Goal: Task Accomplishment & Management: Complete application form

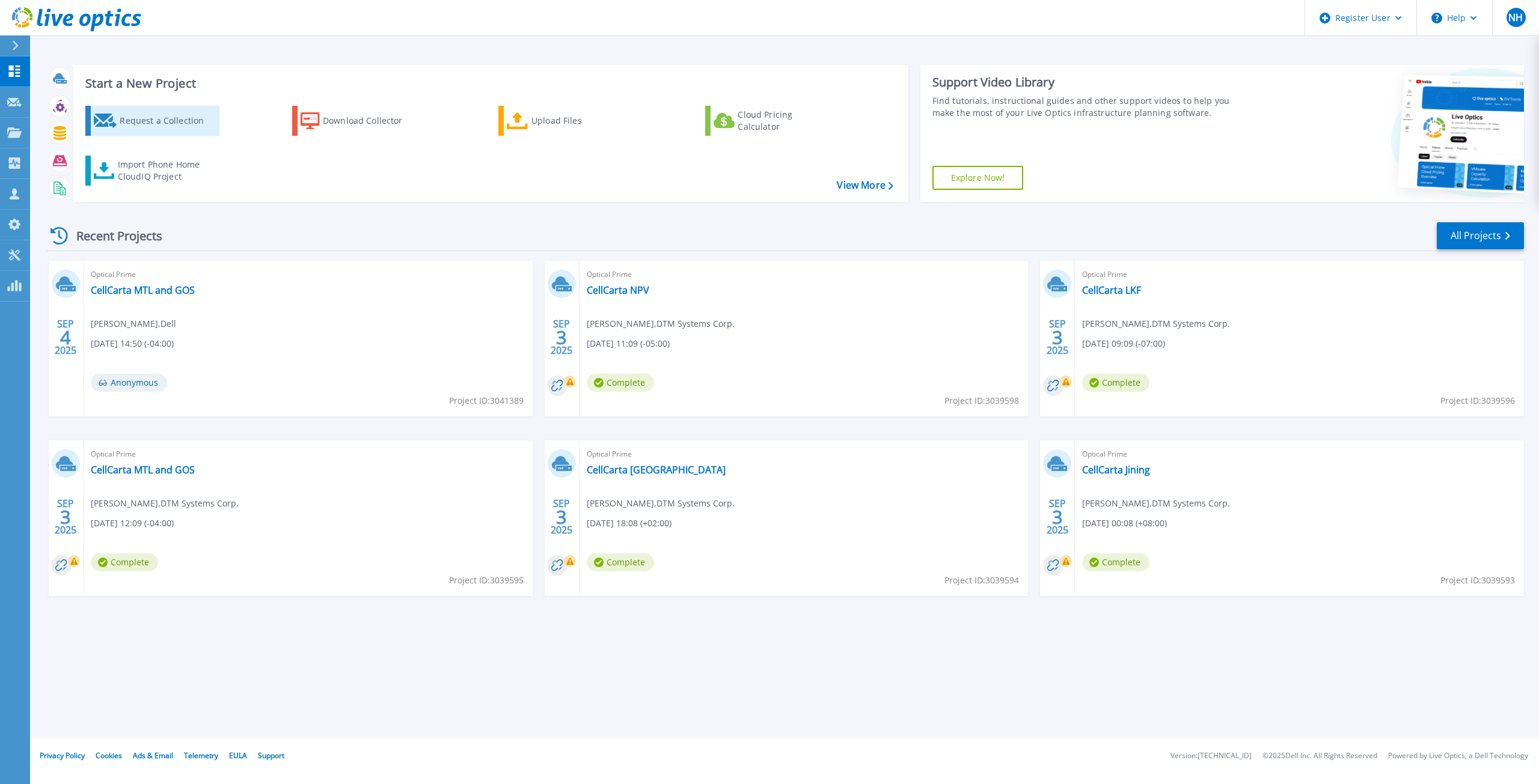
click at [121, 116] on div "Request a Collection" at bounding box center [168, 121] width 96 height 24
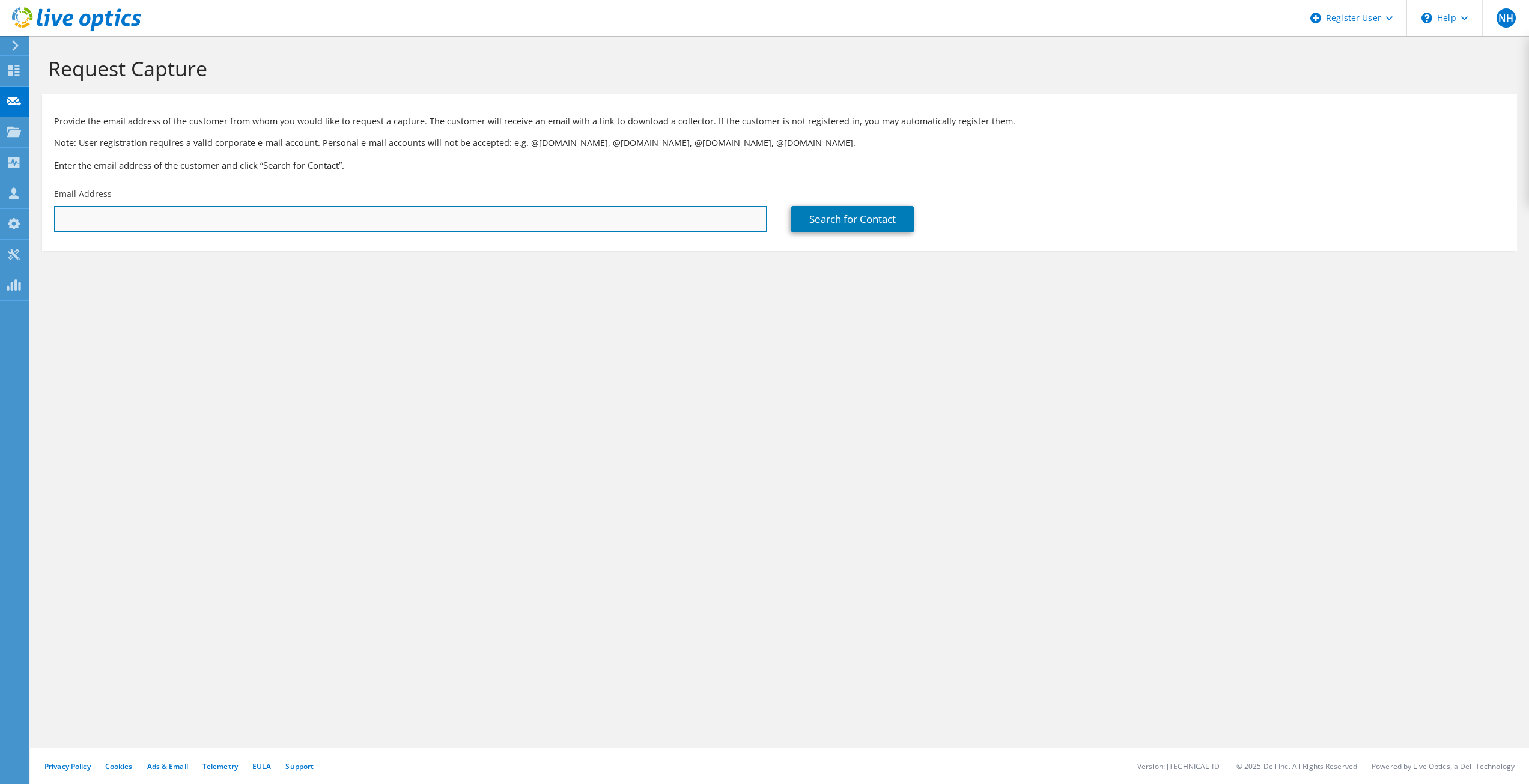
click at [202, 216] on input "text" at bounding box center [411, 219] width 713 height 26
paste input "[EMAIL_ADDRESS][DOMAIN_NAME]"
type input "[EMAIL_ADDRESS][DOMAIN_NAME]"
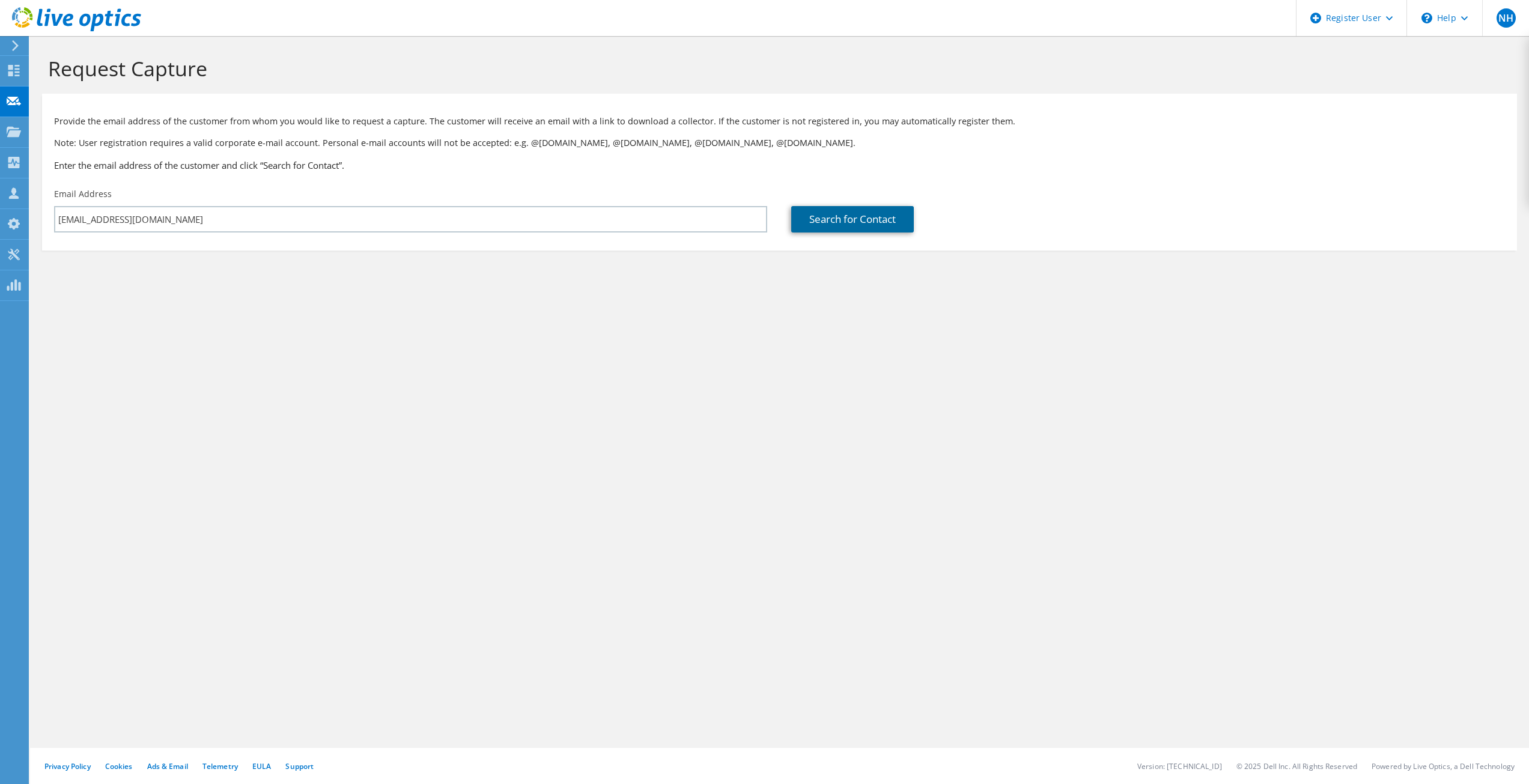
click at [876, 214] on link "Search for Contact" at bounding box center [853, 219] width 122 height 26
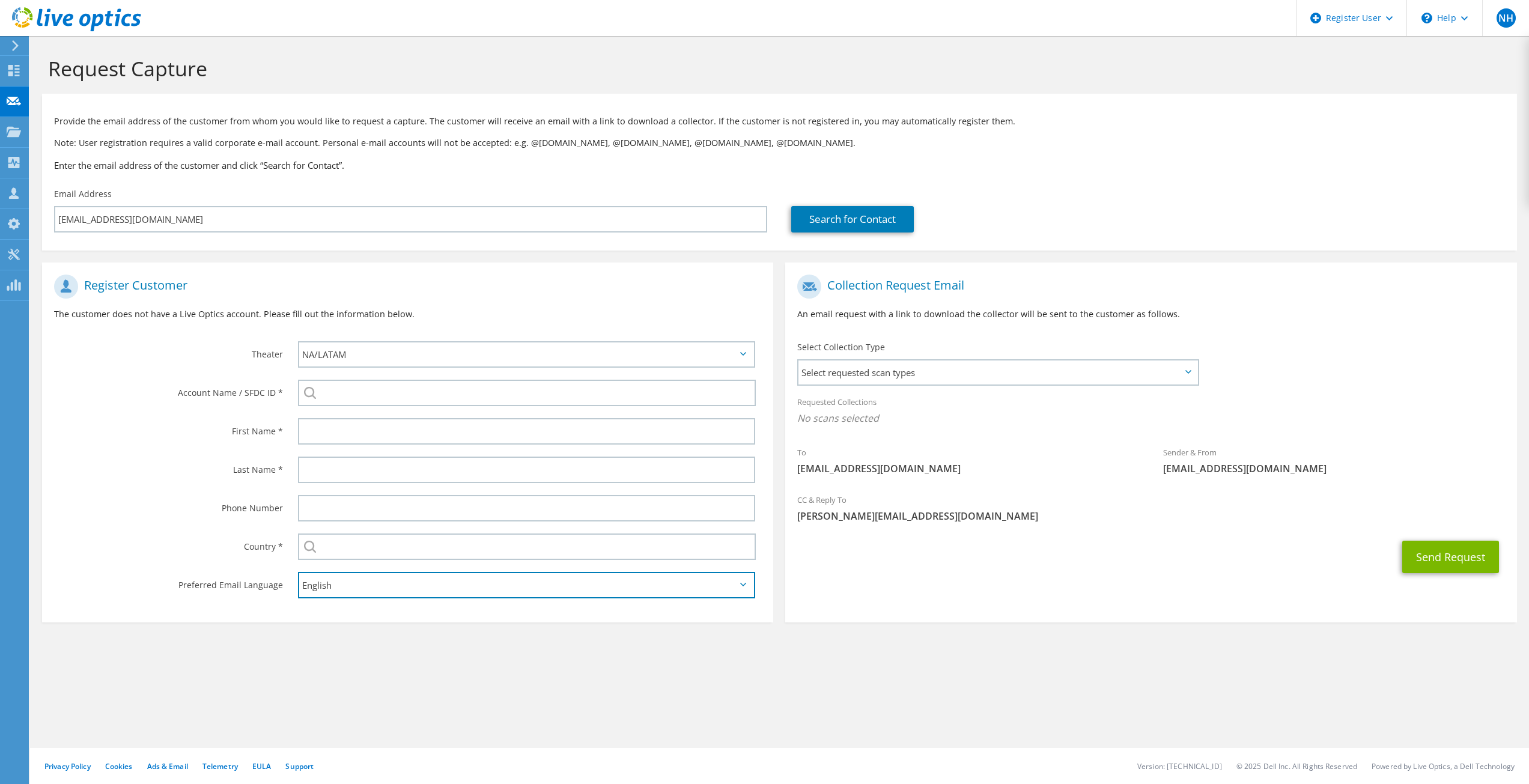
click at [583, 590] on select "English Deutsch Español Français Italiano Polski Português Русский 한국어 中文 日本語" at bounding box center [526, 585] width 458 height 26
click at [986, 379] on span "Select requested scan types" at bounding box center [998, 372] width 398 height 24
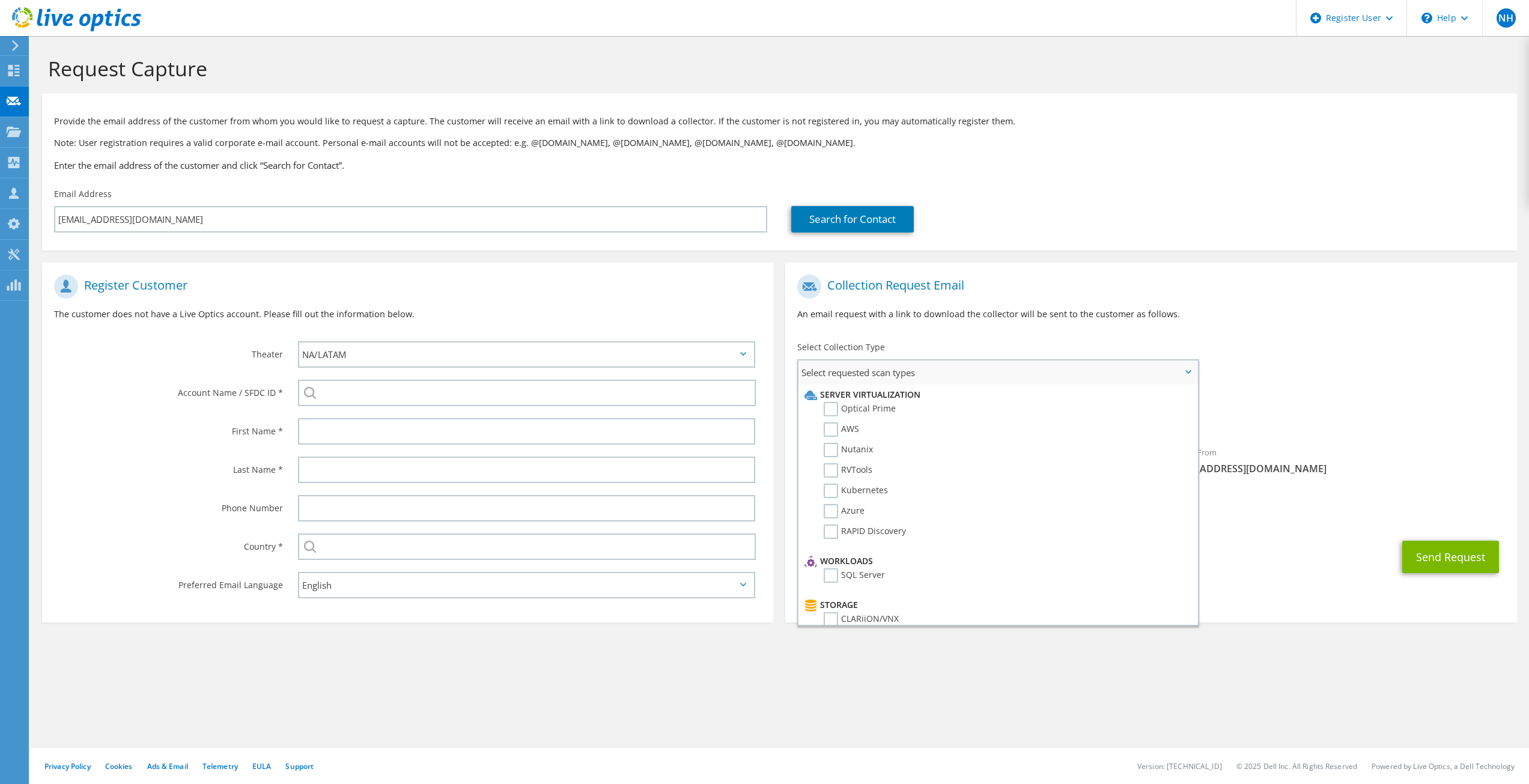
click at [986, 379] on span "Select requested scan types" at bounding box center [998, 372] width 398 height 24
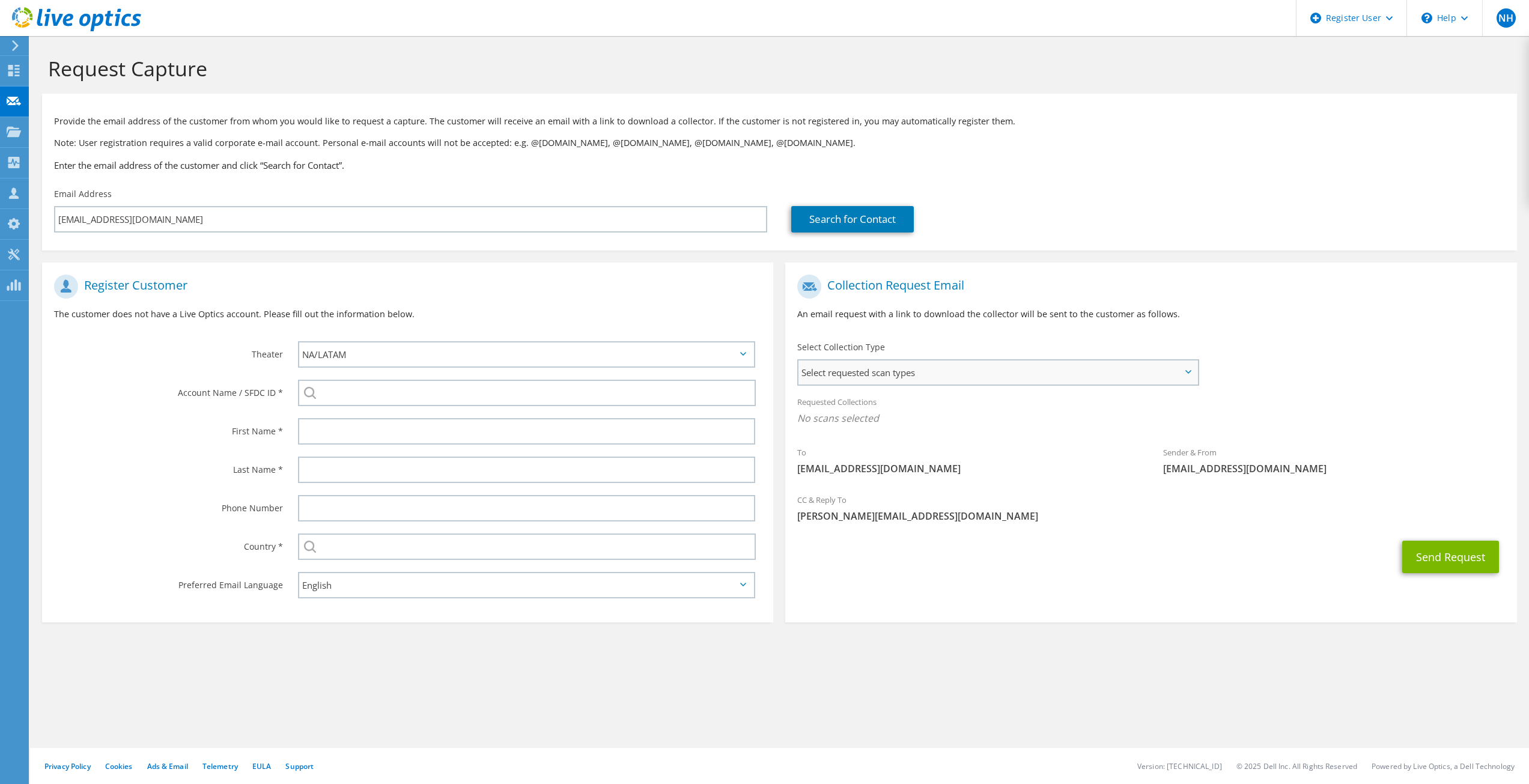
click at [1037, 384] on span "Select requested scan types" at bounding box center [998, 372] width 398 height 24
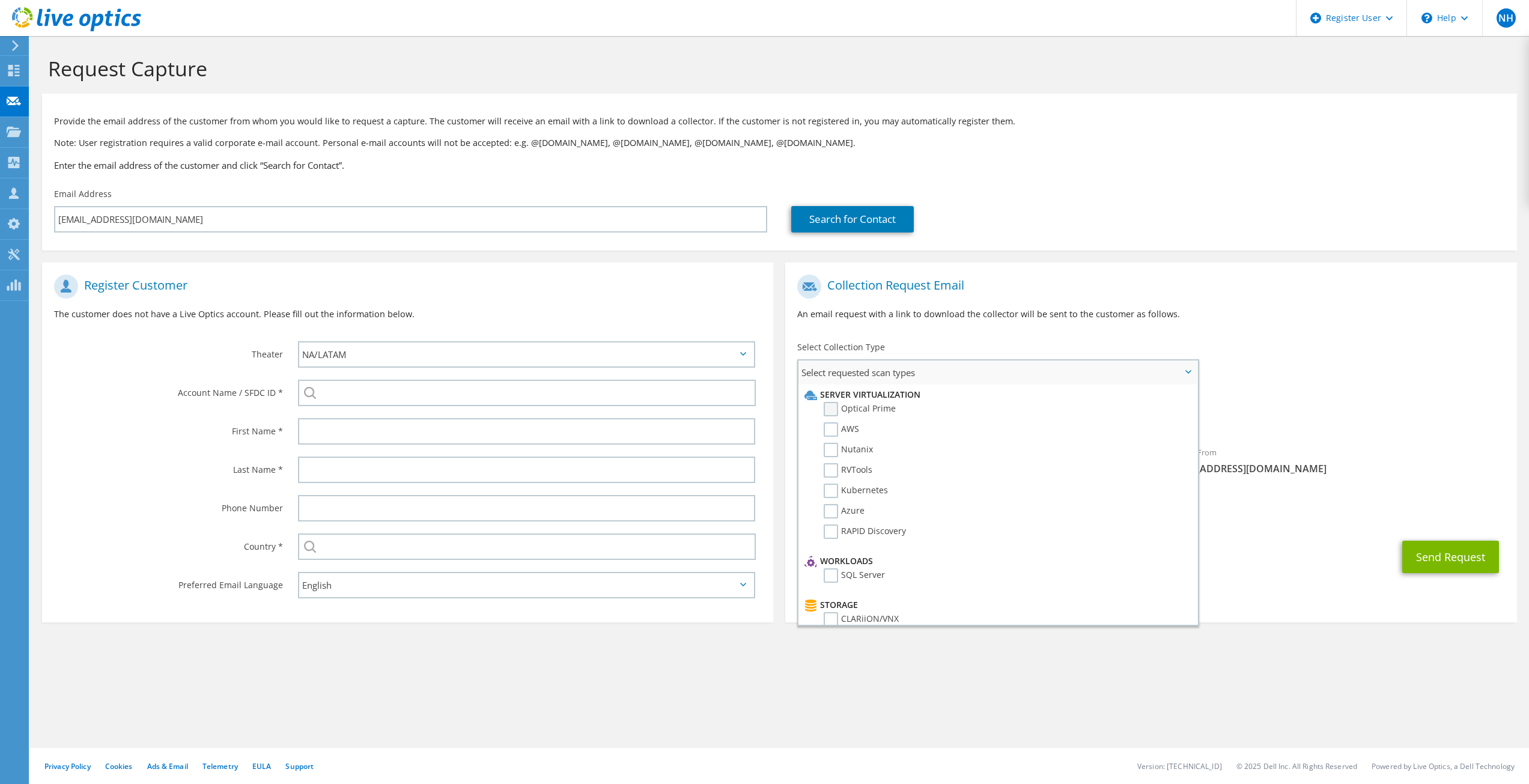
click at [838, 408] on label "Optical Prime" at bounding box center [860, 409] width 72 height 14
click at [0, 0] on input "Optical Prime" at bounding box center [0, 0] width 0 height 0
click at [1473, 389] on div "To slabrie@jestais.com Sender & From liveoptics@liveoptics.com" at bounding box center [1151, 379] width 731 height 222
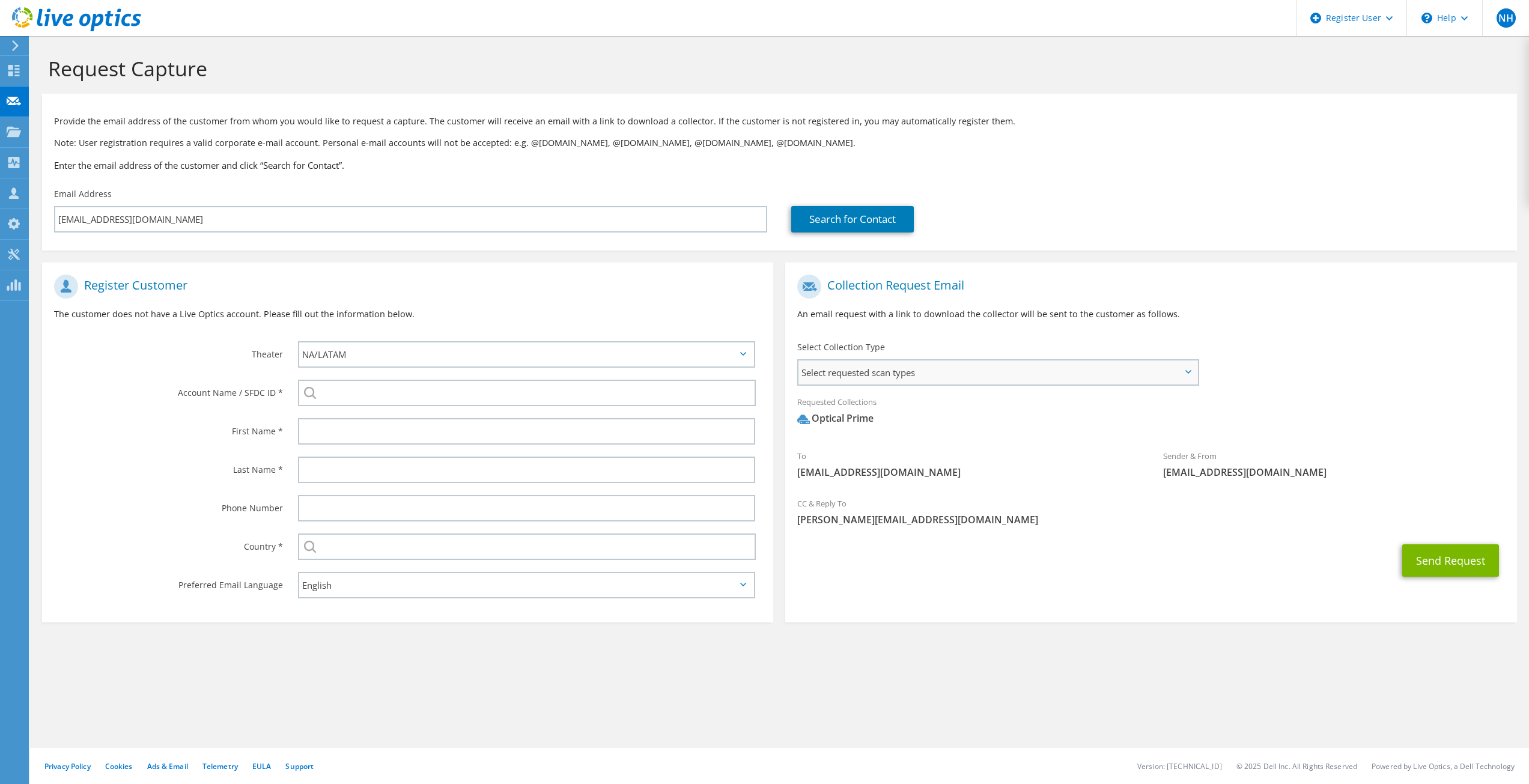
click at [993, 378] on span "Select requested scan types" at bounding box center [998, 372] width 398 height 24
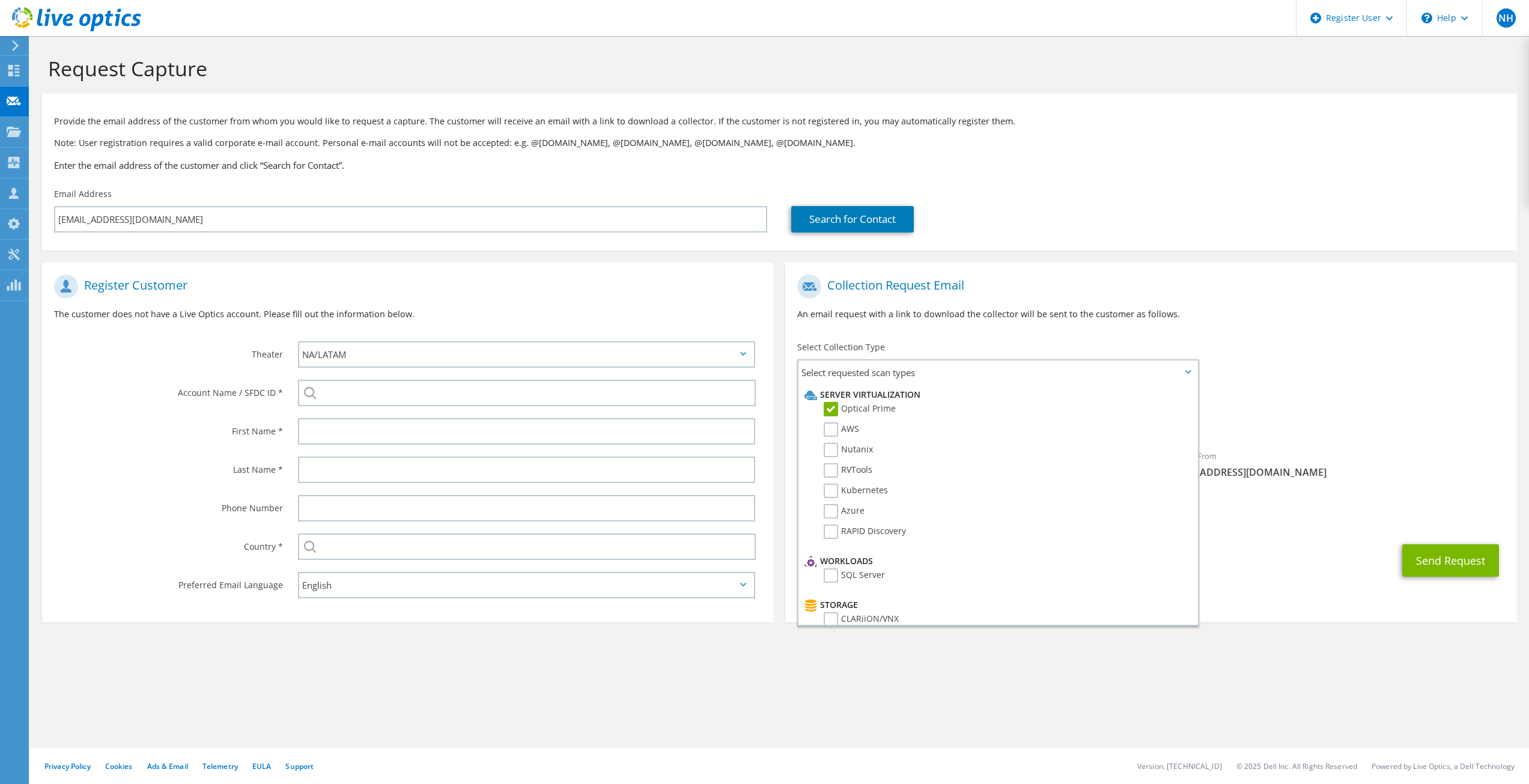
click at [996, 354] on div "Select Collection Type Select requested scan types Server Virtualization Optica…" at bounding box center [998, 361] width 402 height 42
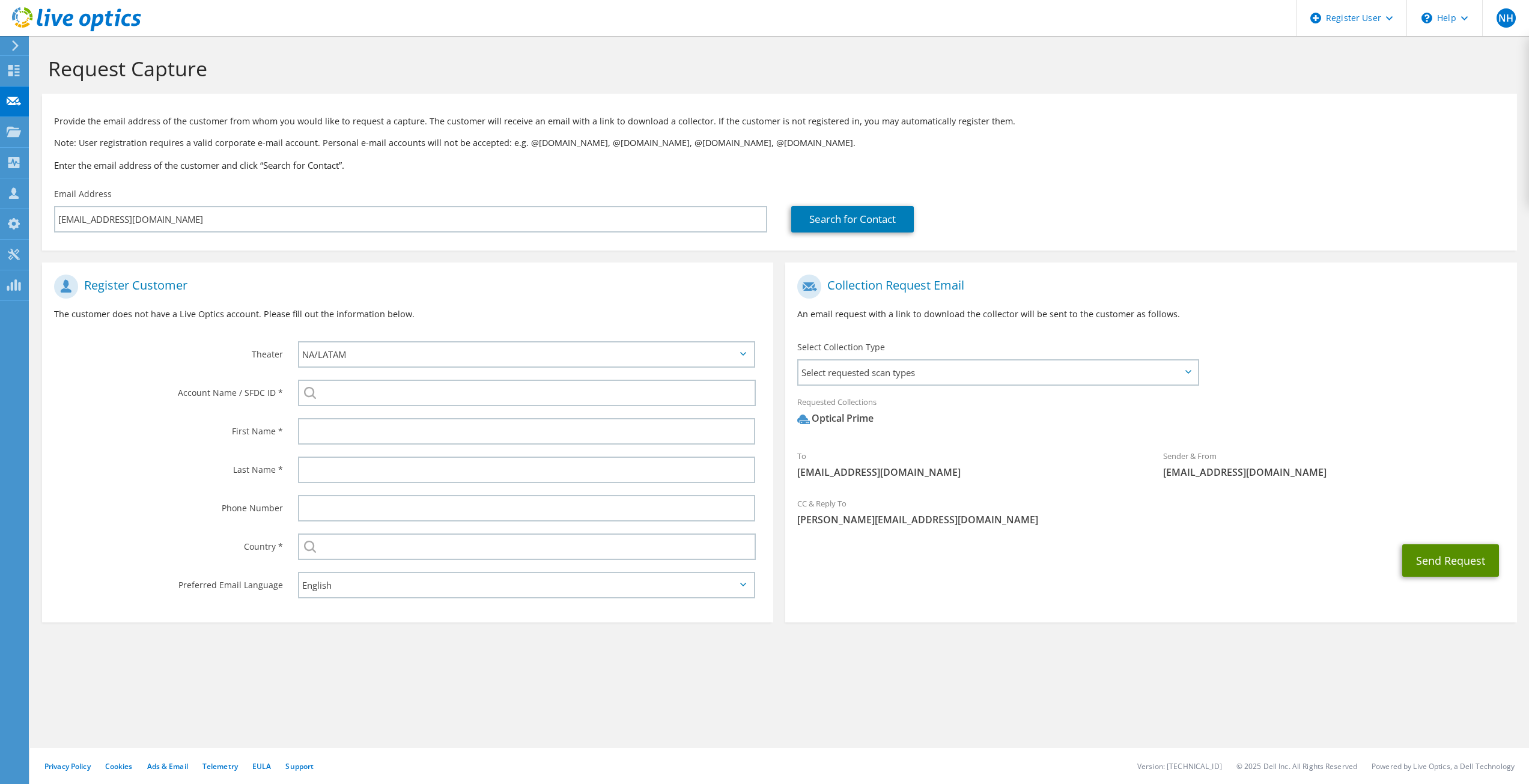
click at [1449, 551] on button "Send Request" at bounding box center [1451, 560] width 97 height 32
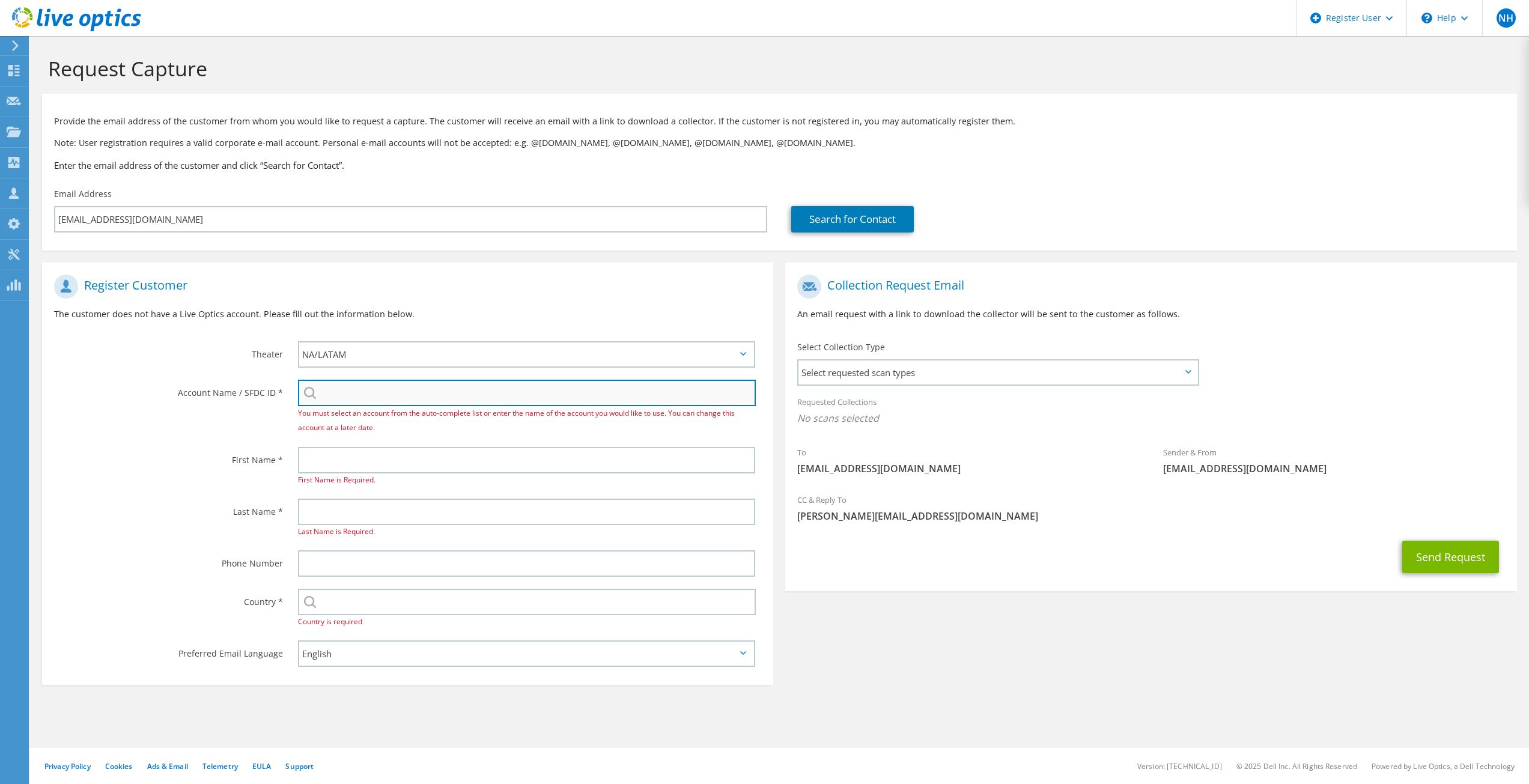
click at [370, 398] on input "search" at bounding box center [526, 393] width 458 height 26
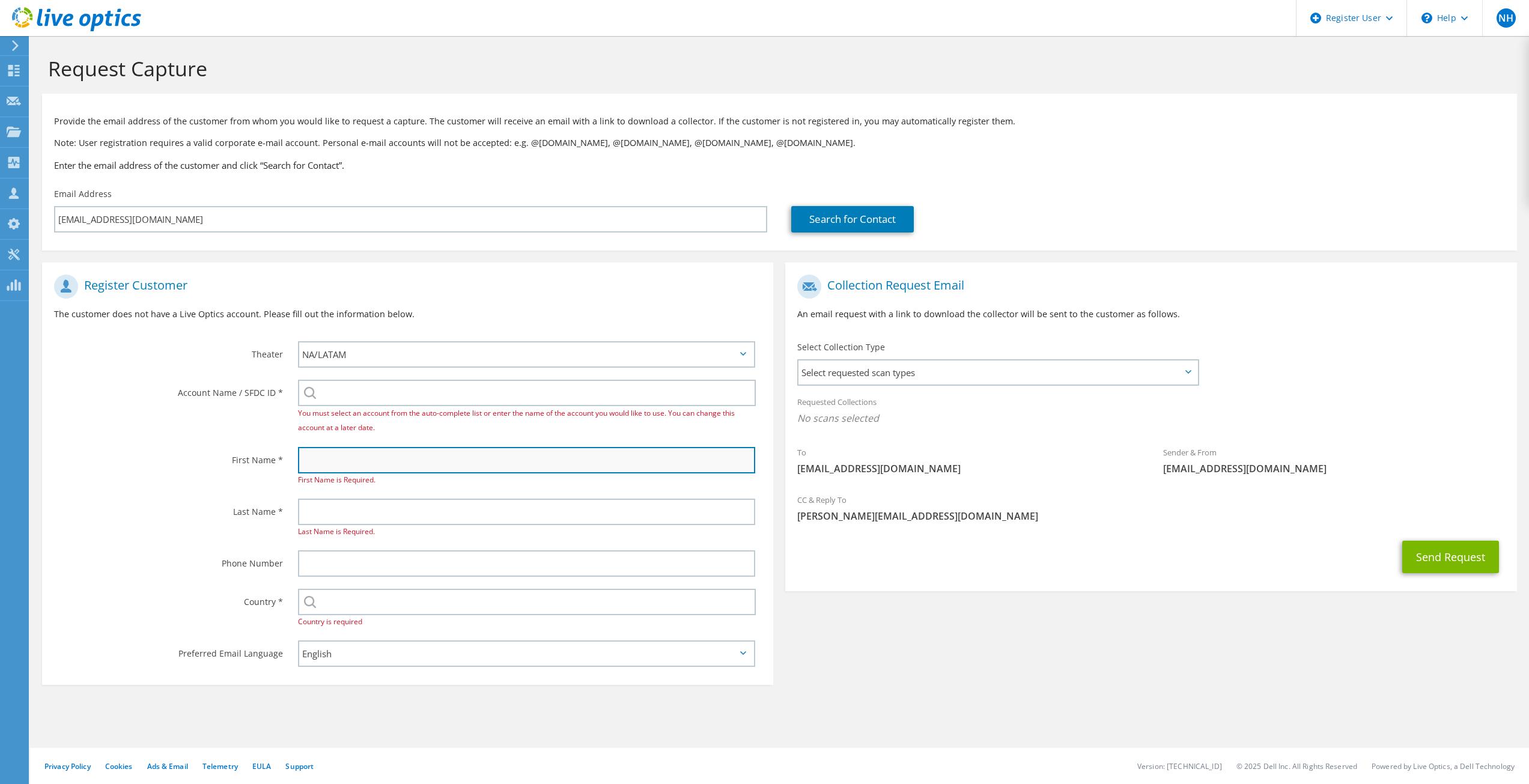
drag, startPoint x: 330, startPoint y: 455, endPoint x: 324, endPoint y: 458, distance: 6.7
click at [325, 458] on input "text" at bounding box center [526, 460] width 458 height 26
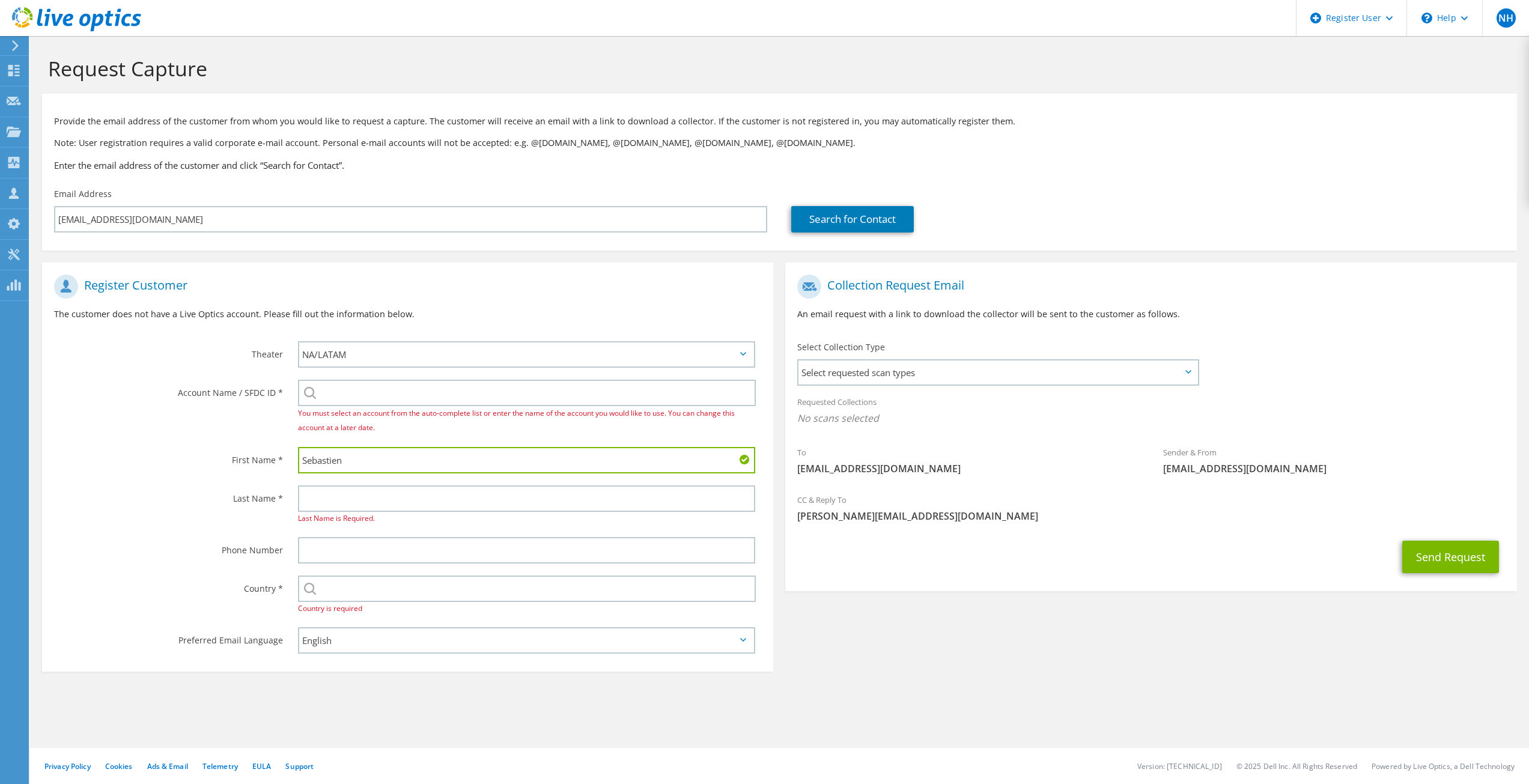
type input "Sebastien"
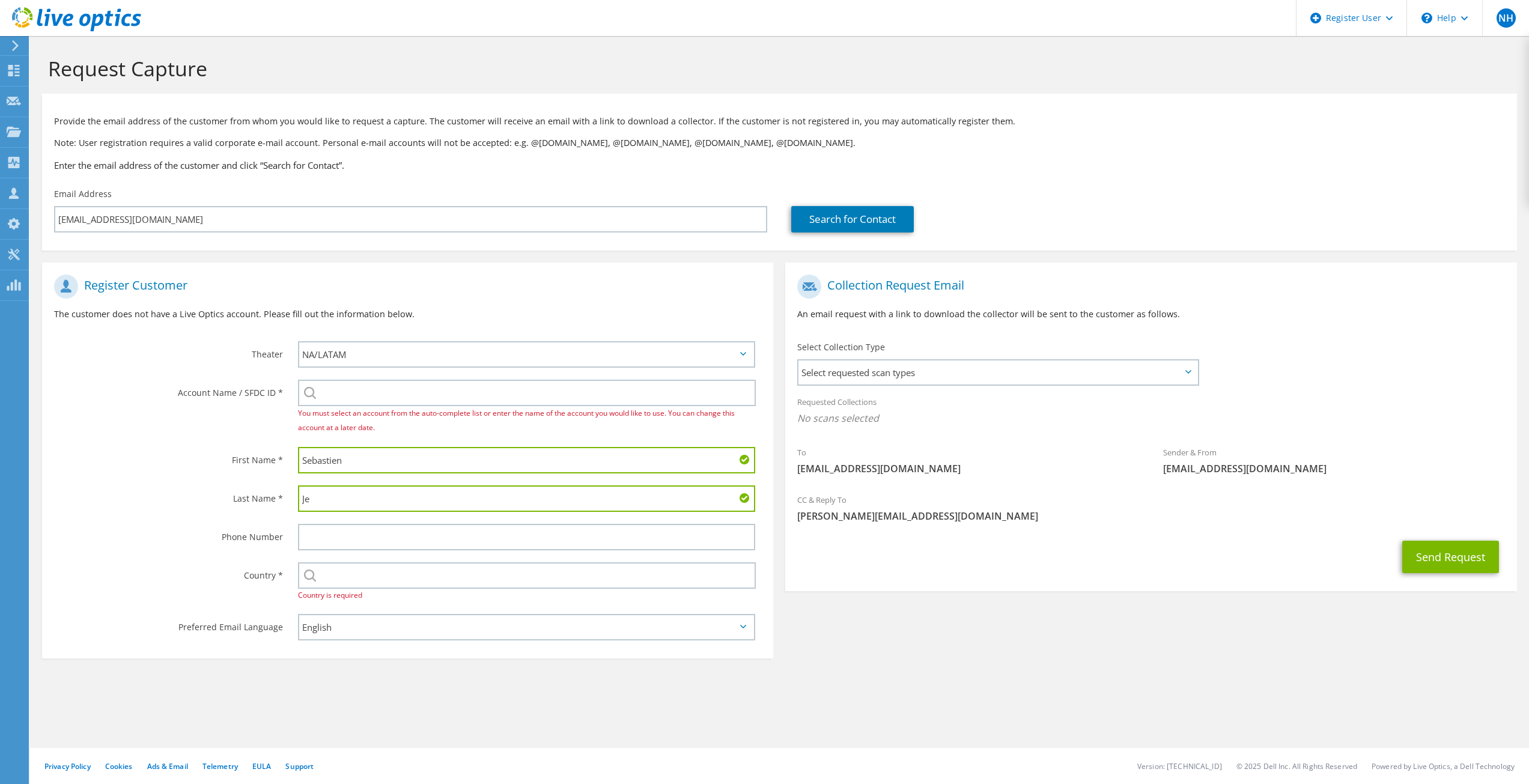
type input "J"
type input "[PERSON_NAME]"
click at [371, 573] on input "text" at bounding box center [526, 575] width 458 height 26
type input "[GEOGRAPHIC_DATA]"
type input "4379975485"
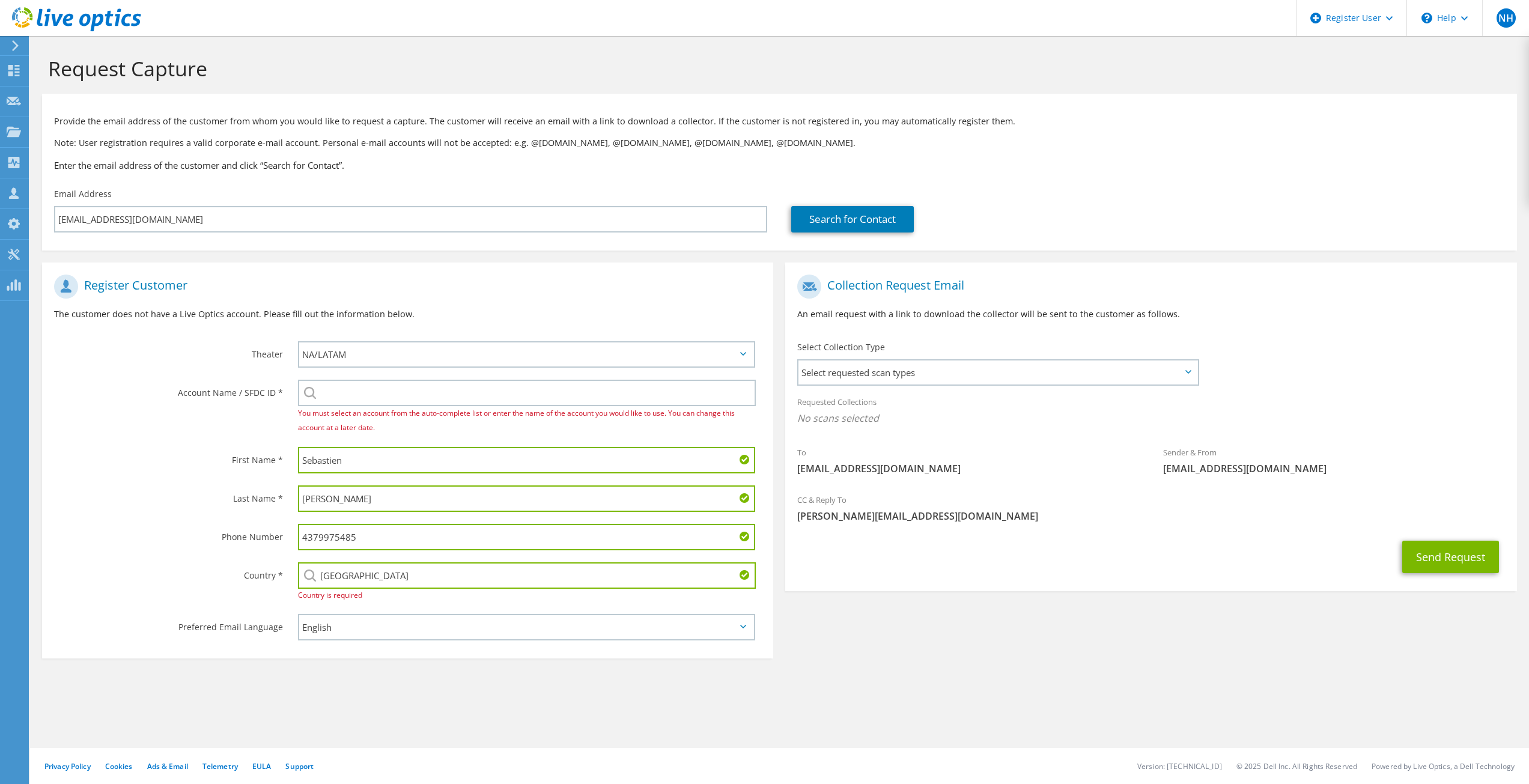
drag, startPoint x: 374, startPoint y: 540, endPoint x: 277, endPoint y: 533, distance: 97.3
click at [277, 533] on div "Phone Number 4379975485" at bounding box center [407, 537] width 731 height 38
click at [350, 378] on div "You must select an account from the auto-complete list or enter the name of the…" at bounding box center [530, 407] width 488 height 67
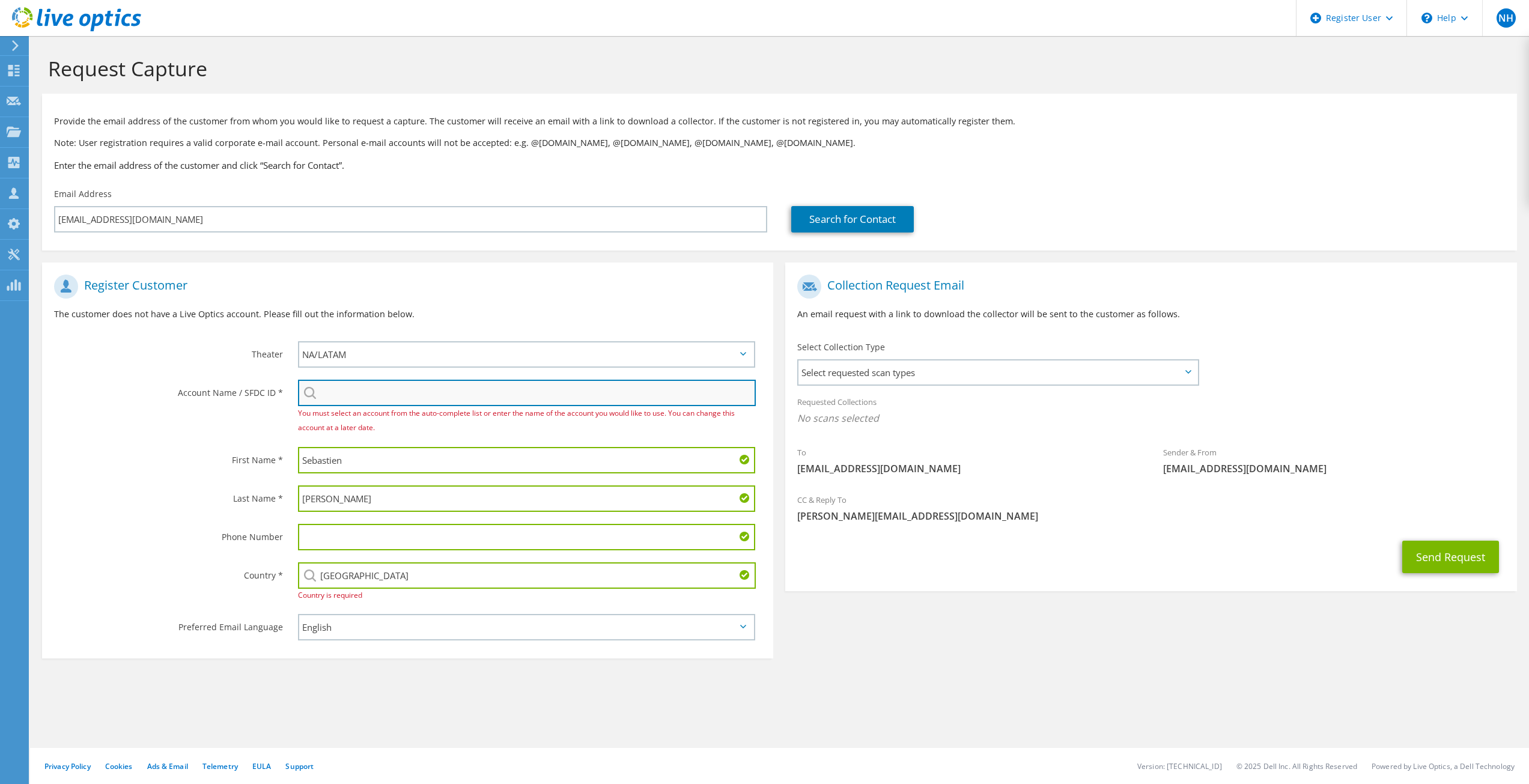
click at [347, 395] on input "search" at bounding box center [526, 393] width 458 height 26
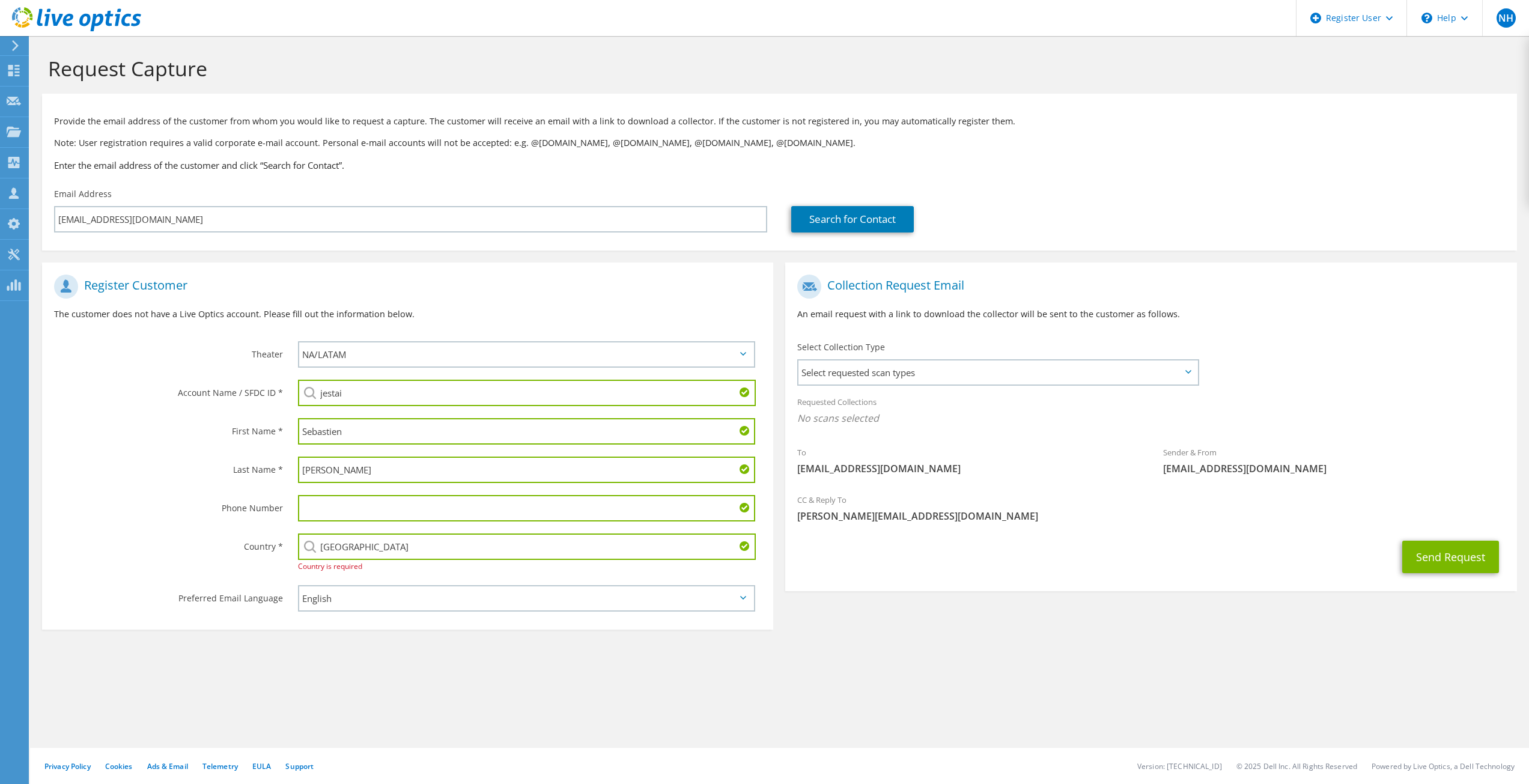
click at [360, 401] on input "jestai" at bounding box center [526, 393] width 458 height 26
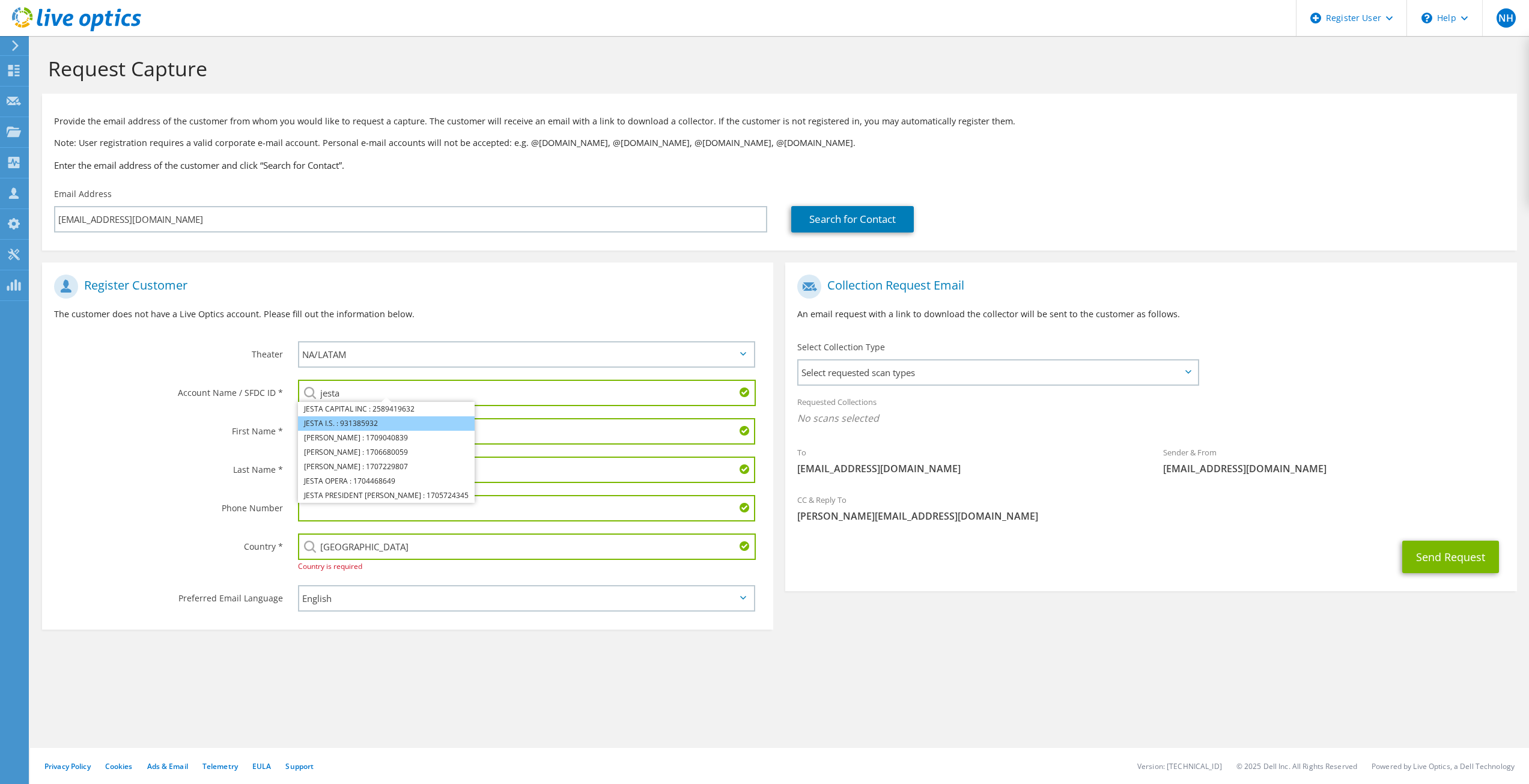
click at [403, 421] on li "JESTA I.S. : 931385932" at bounding box center [386, 423] width 177 height 14
type input "JESTA I.S. : 931385932"
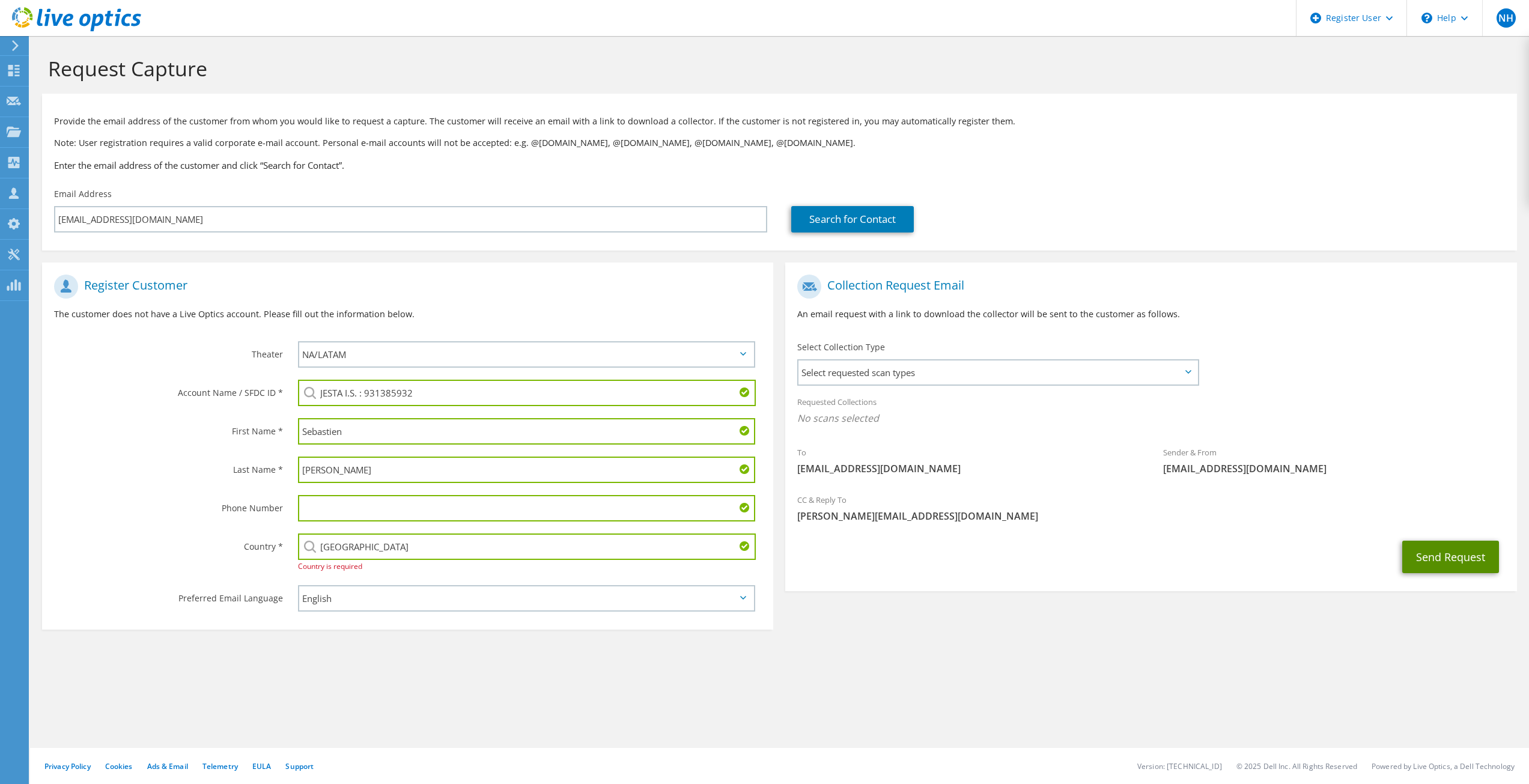
click at [1441, 550] on button "Send Request" at bounding box center [1451, 557] width 97 height 32
